Goal: Task Accomplishment & Management: Use online tool/utility

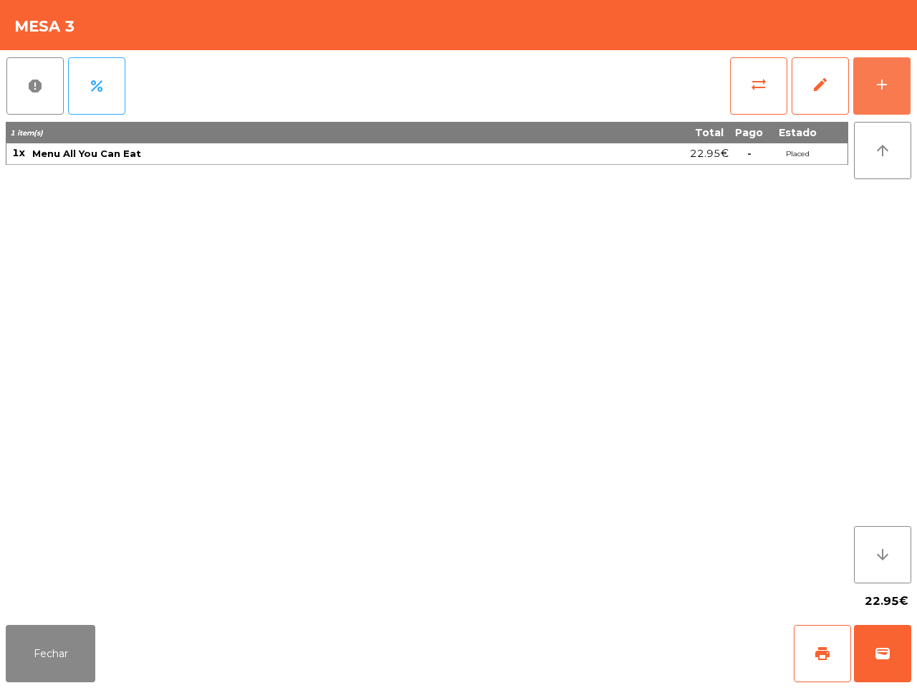
click at [882, 80] on div "add" at bounding box center [881, 84] width 17 height 17
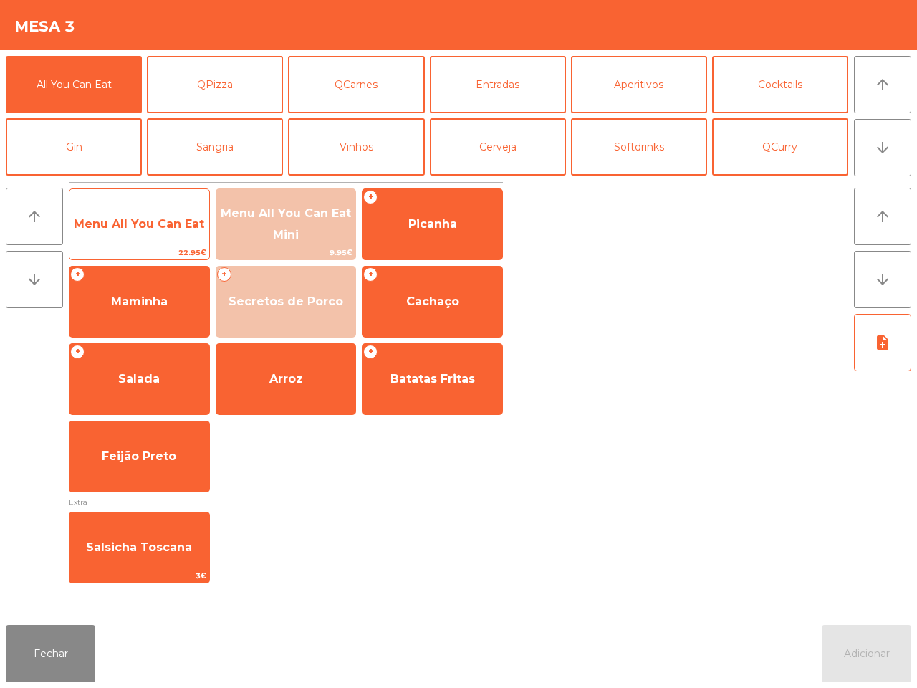
click at [140, 237] on span "Menu All You Can Eat" at bounding box center [139, 224] width 140 height 39
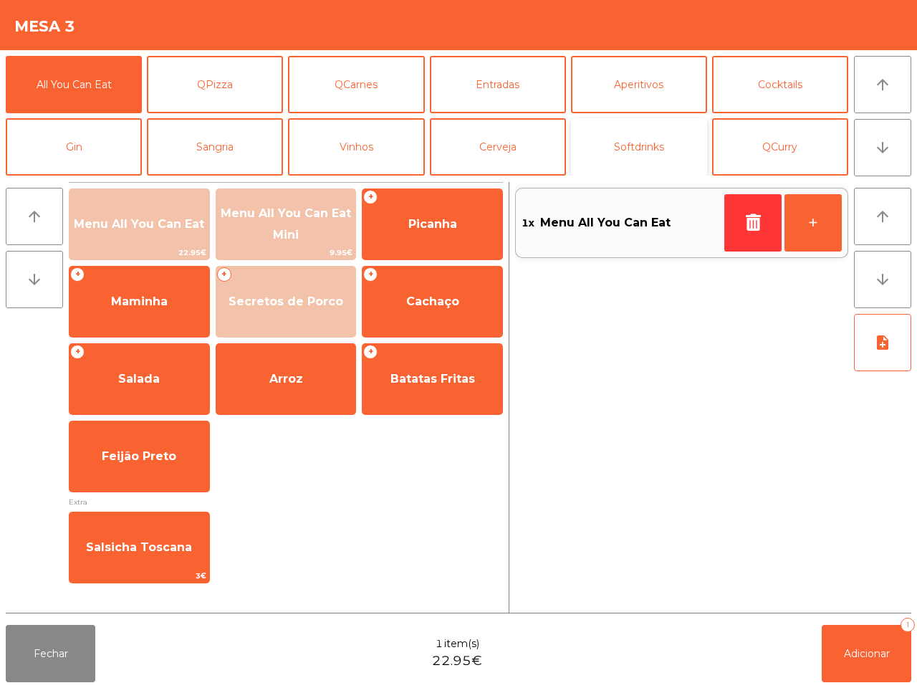
click at [620, 141] on button "Softdrinks" at bounding box center [639, 146] width 136 height 57
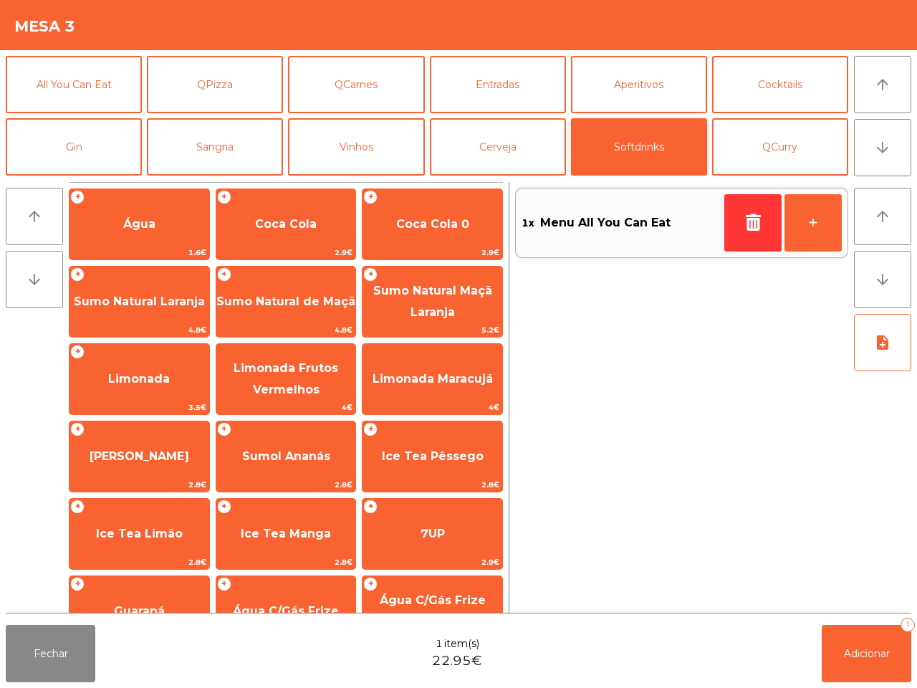
click at [129, 219] on span "Água" at bounding box center [139, 224] width 32 height 14
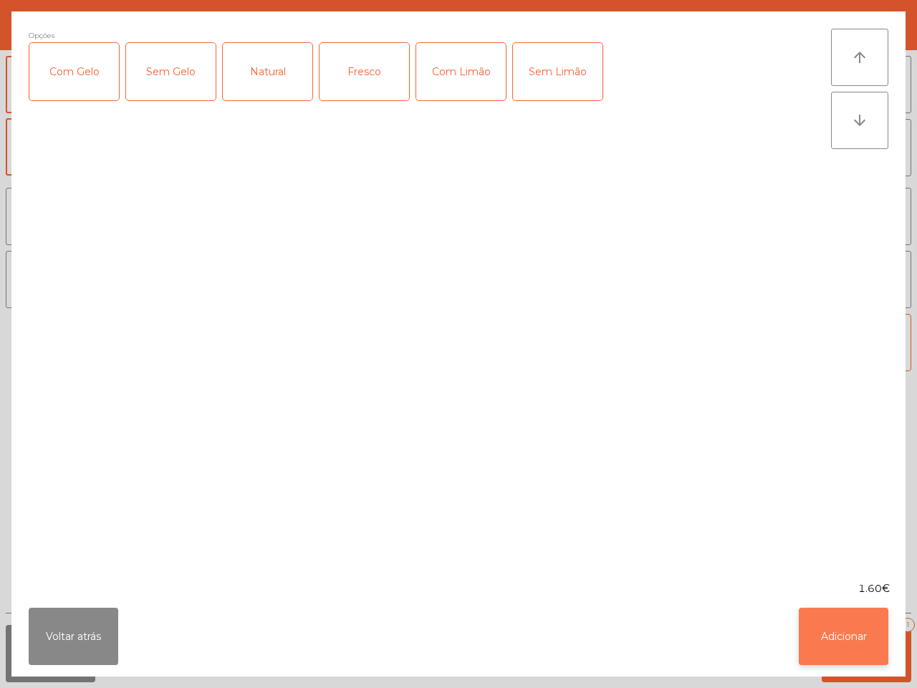
click at [846, 634] on button "Adicionar" at bounding box center [844, 635] width 90 height 57
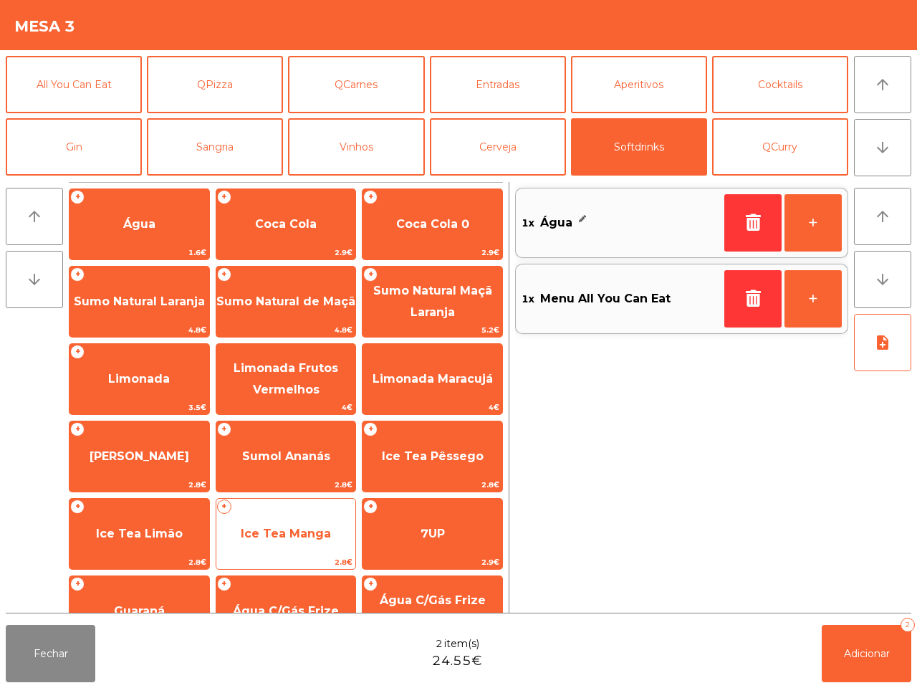
click at [320, 518] on span "Ice Tea Manga" at bounding box center [286, 533] width 140 height 39
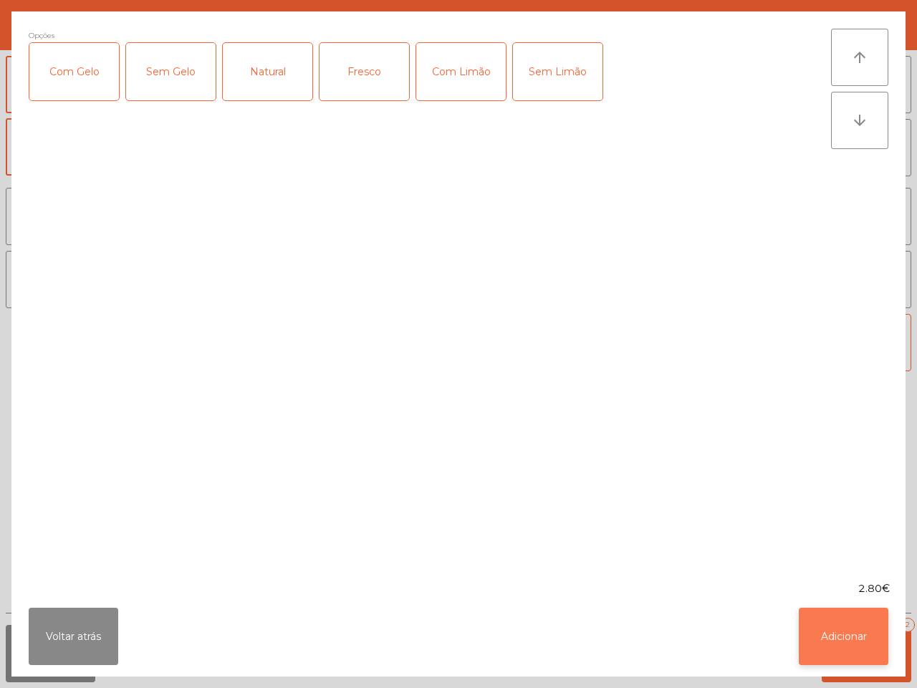
click at [836, 638] on button "Adicionar" at bounding box center [844, 635] width 90 height 57
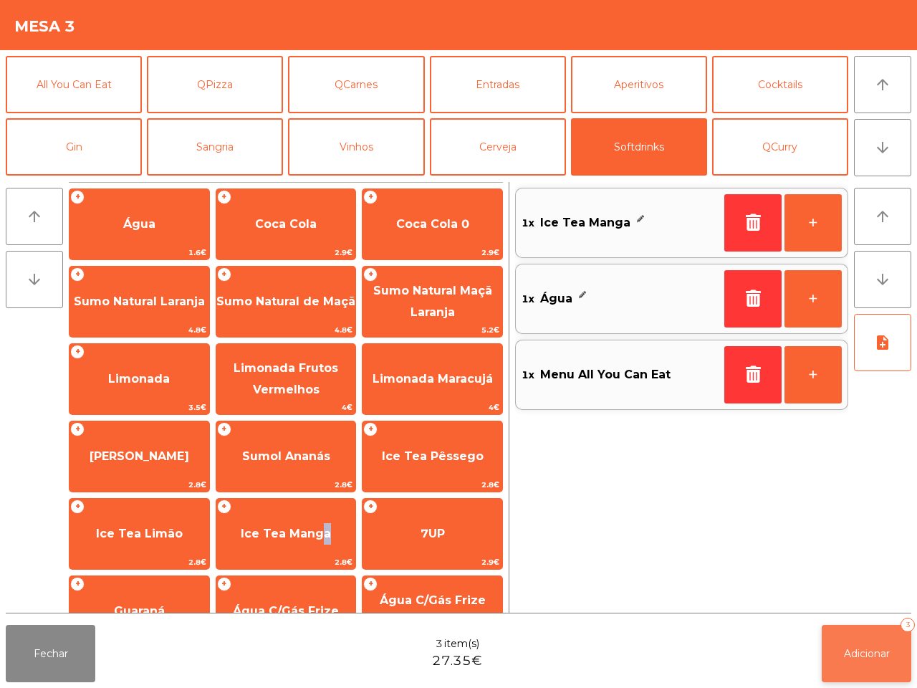
click at [879, 652] on span "Adicionar" at bounding box center [867, 653] width 46 height 13
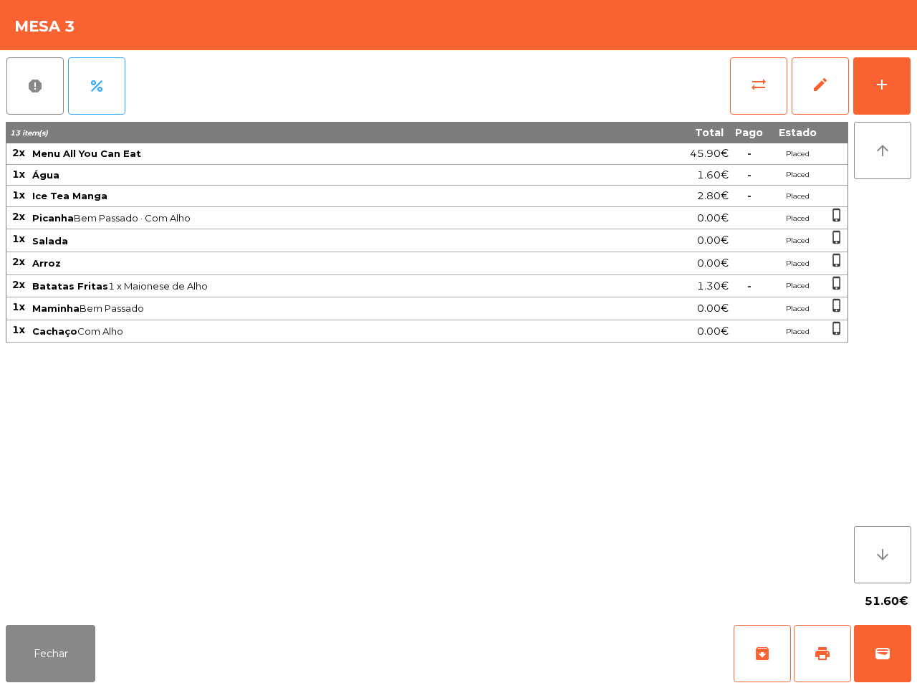
click at [784, 586] on div "51.60€" at bounding box center [458, 601] width 905 height 36
click at [59, 649] on button "Fechar" at bounding box center [51, 652] width 90 height 57
